Goal: Information Seeking & Learning: Compare options

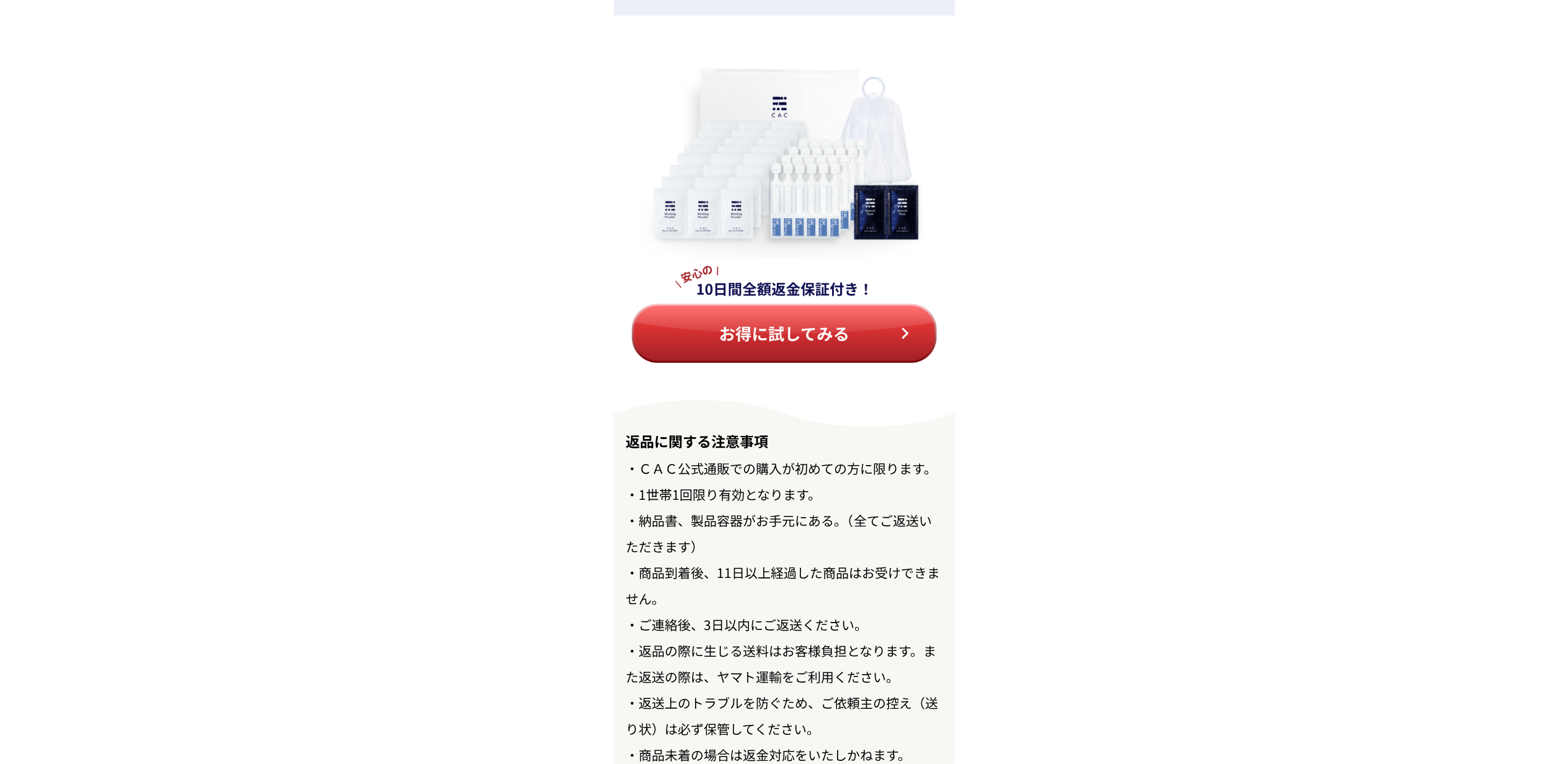
scroll to position [13692, 0]
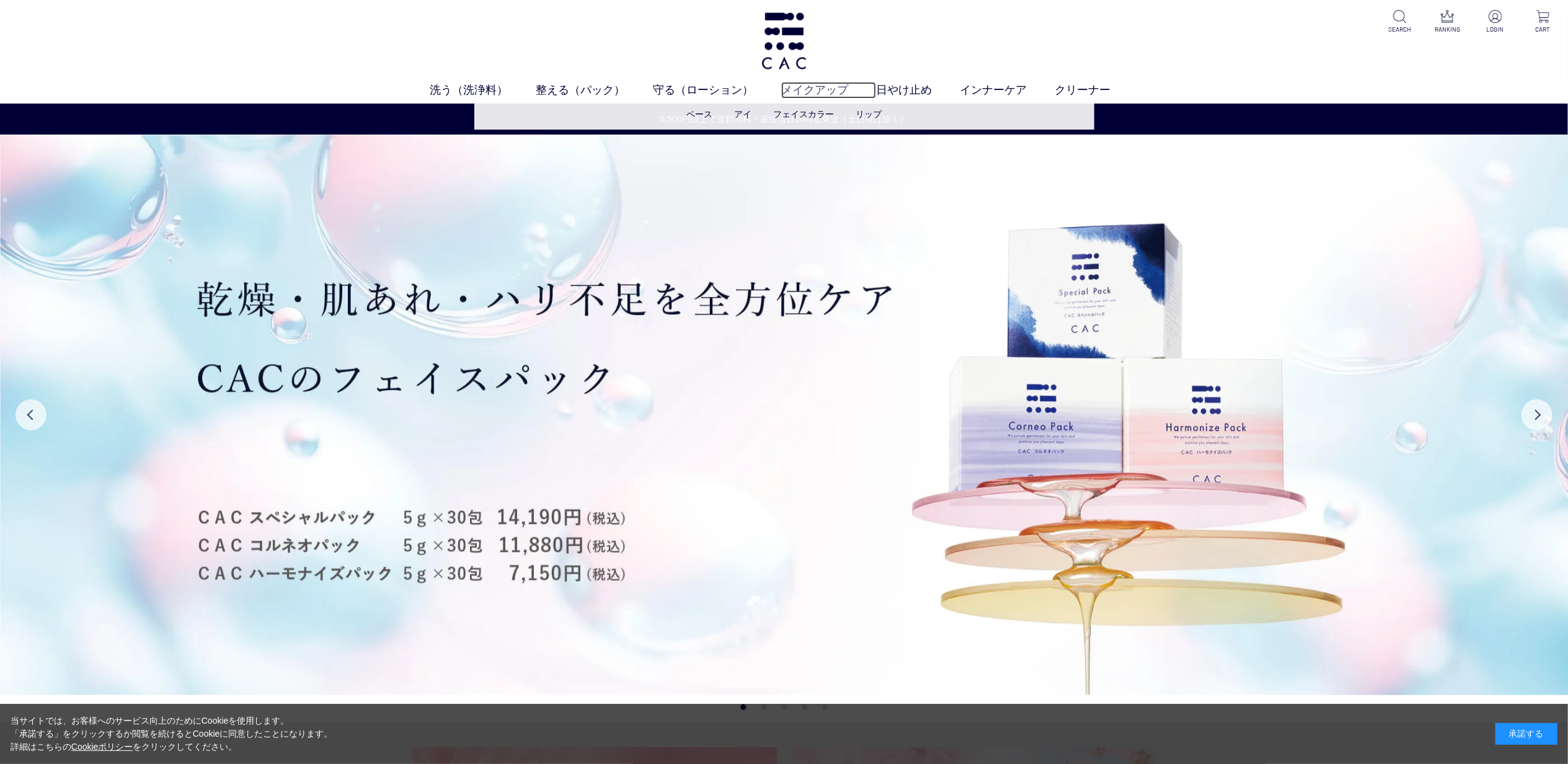
click at [837, 90] on link "メイクアップ" at bounding box center [829, 90] width 95 height 17
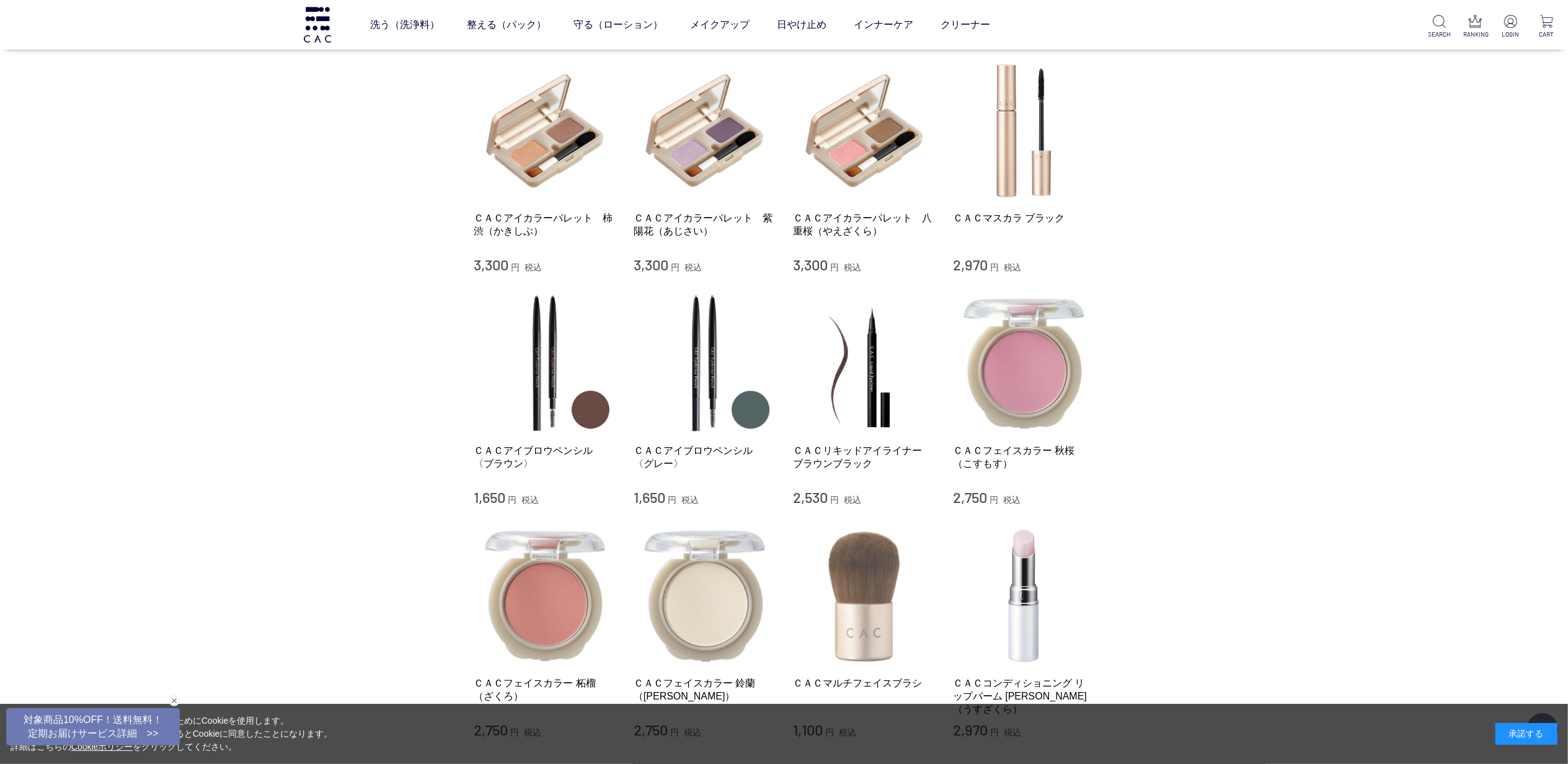
scroll to position [745, 0]
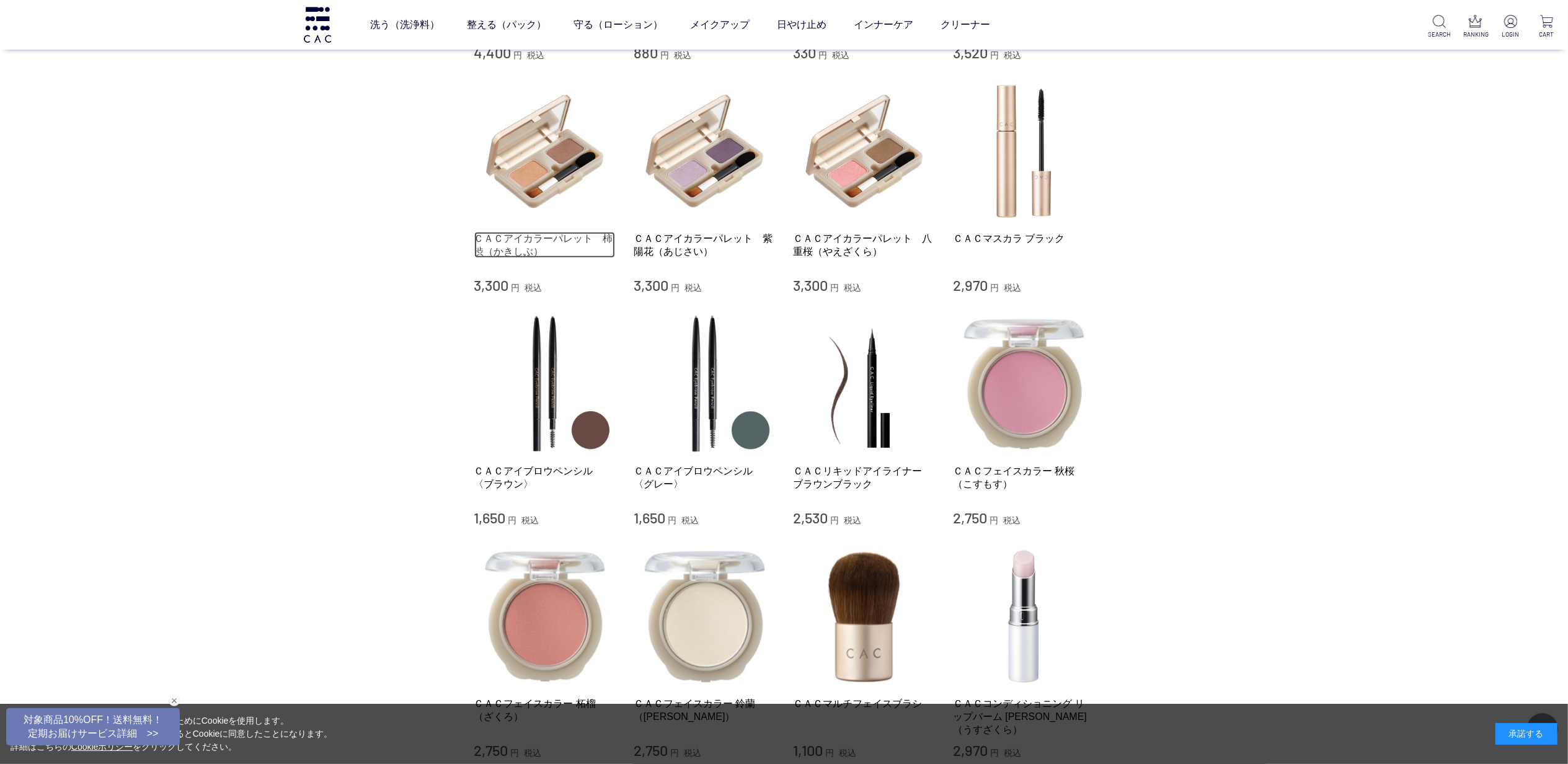
click at [553, 232] on link "ＣＡＣアイカラーパレット　柿渋（かきしぶ）" at bounding box center [545, 245] width 141 height 27
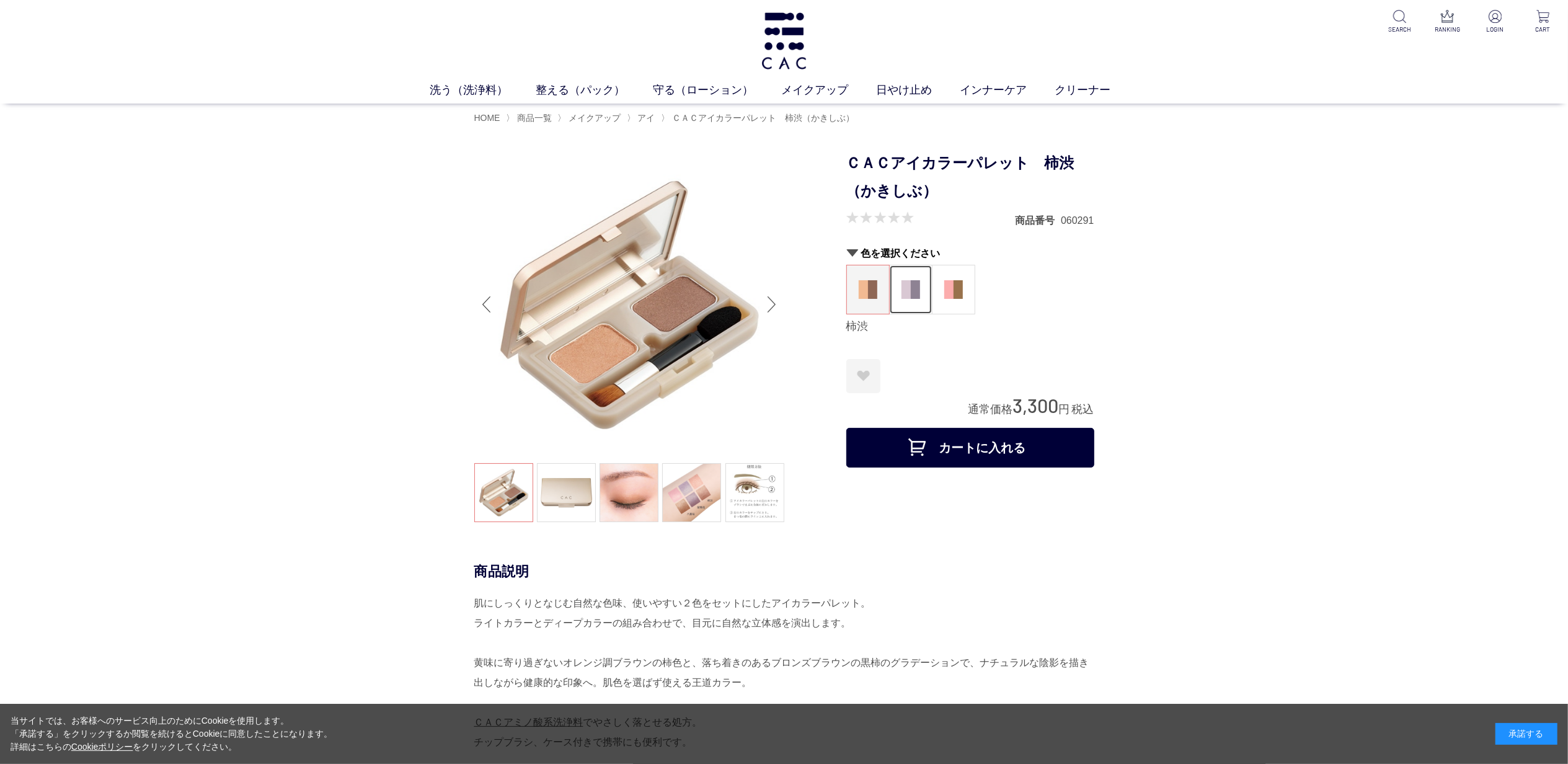
click at [915, 278] on figure at bounding box center [911, 290] width 42 height 48
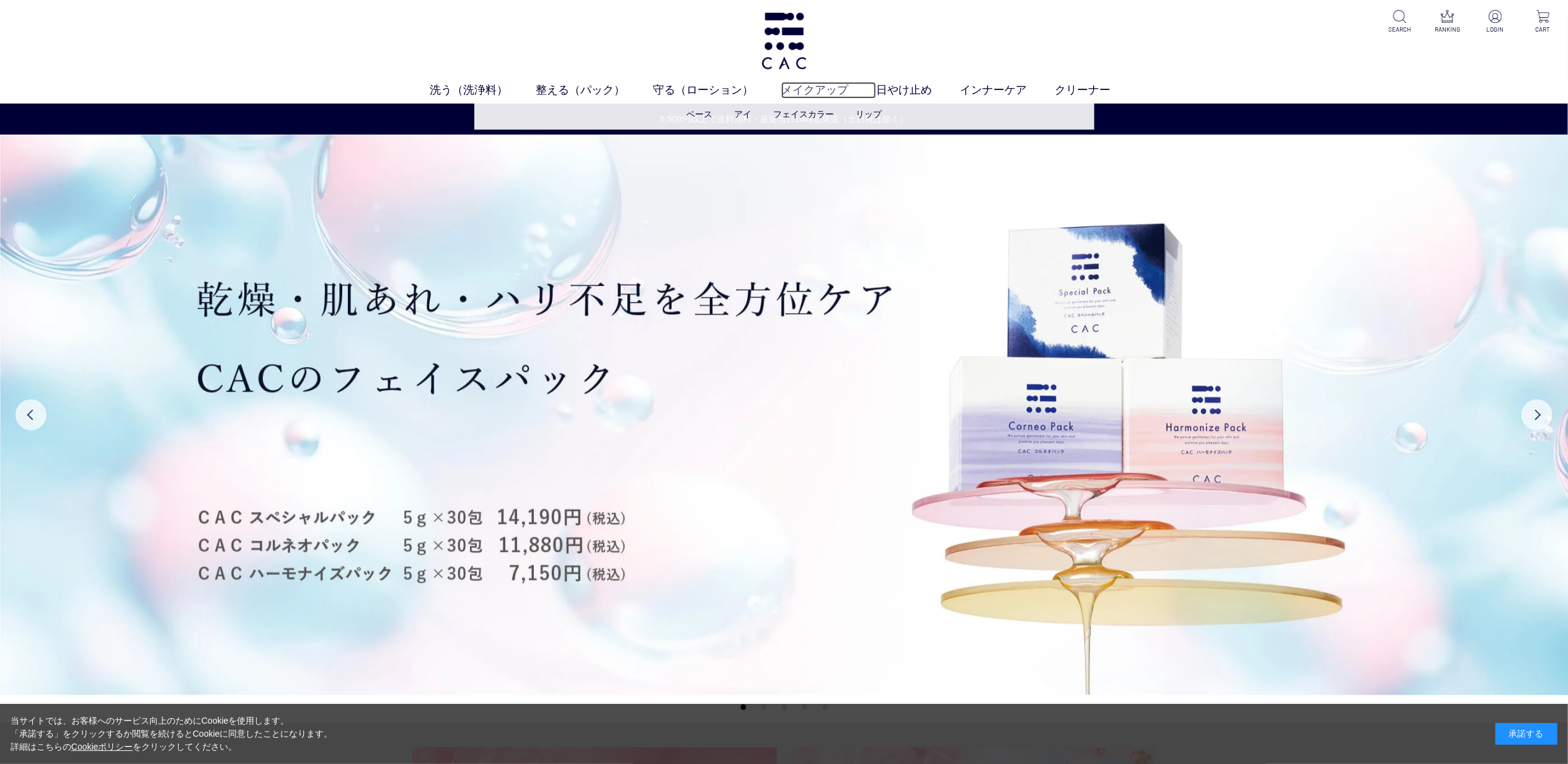
click at [813, 83] on link "メイクアップ" at bounding box center [829, 90] width 95 height 17
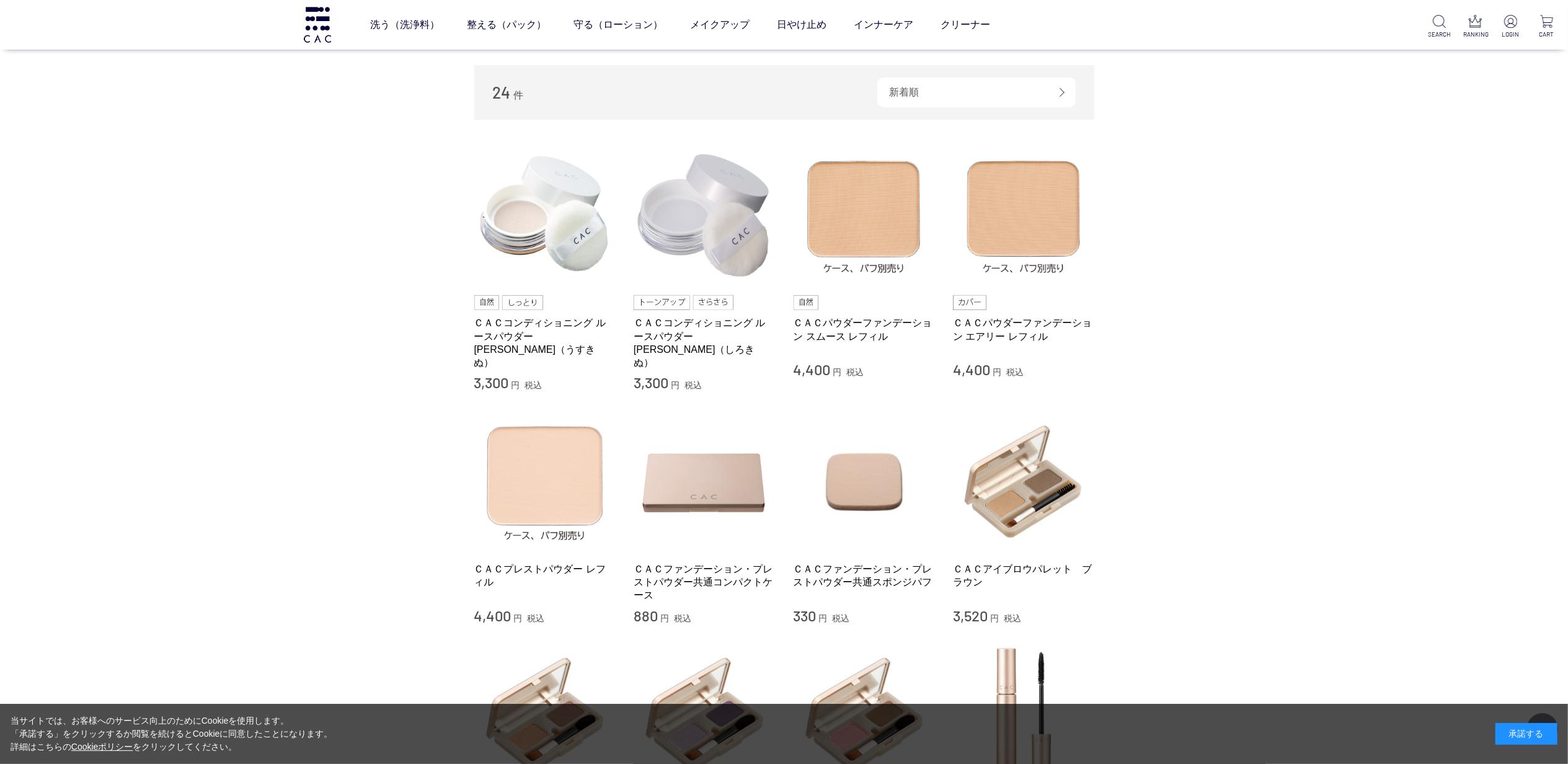
scroll to position [165, 0]
